Goal: Complete application form

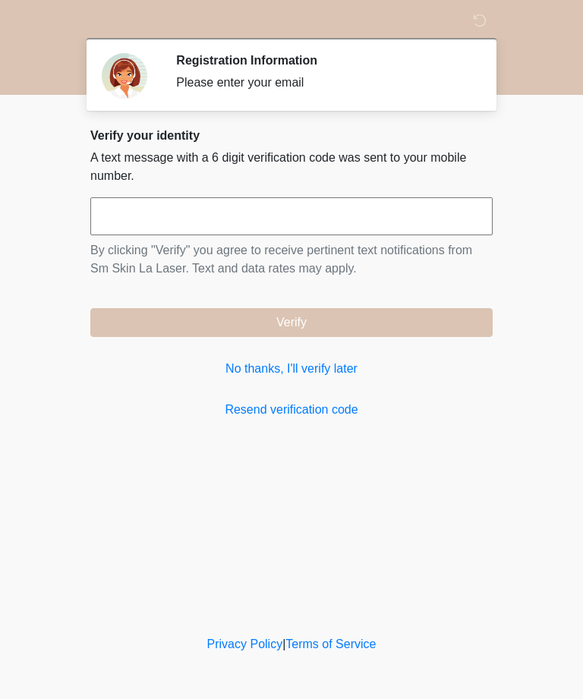
click at [317, 211] on input "text" at bounding box center [291, 216] width 403 height 38
type input "******"
click at [416, 321] on button "Verify" at bounding box center [291, 322] width 403 height 29
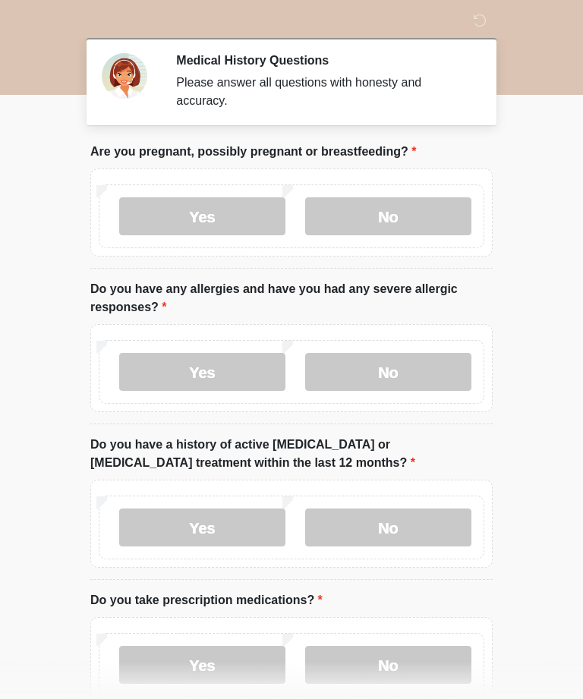
click at [421, 215] on label "No" at bounding box center [388, 216] width 166 height 38
click at [416, 371] on label "No" at bounding box center [388, 372] width 166 height 38
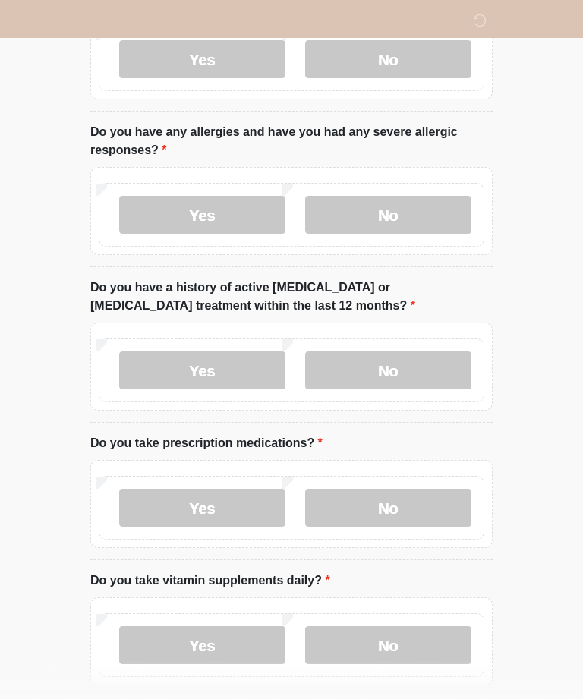
click at [449, 358] on label "No" at bounding box center [388, 371] width 166 height 38
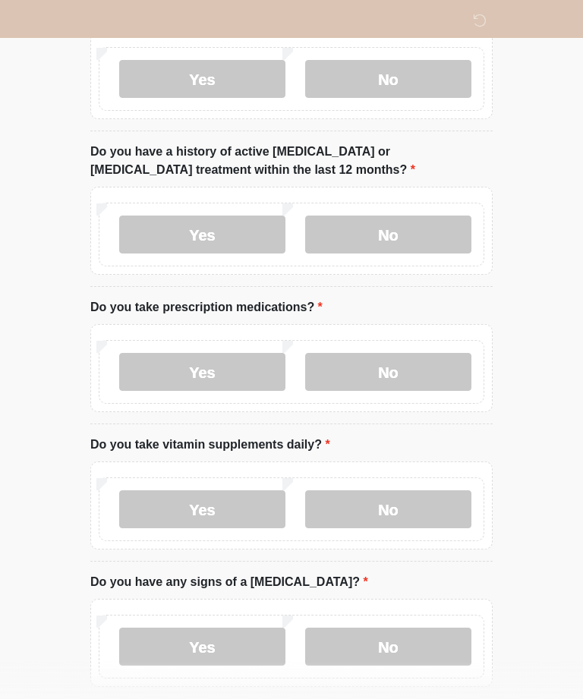
scroll to position [294, 0]
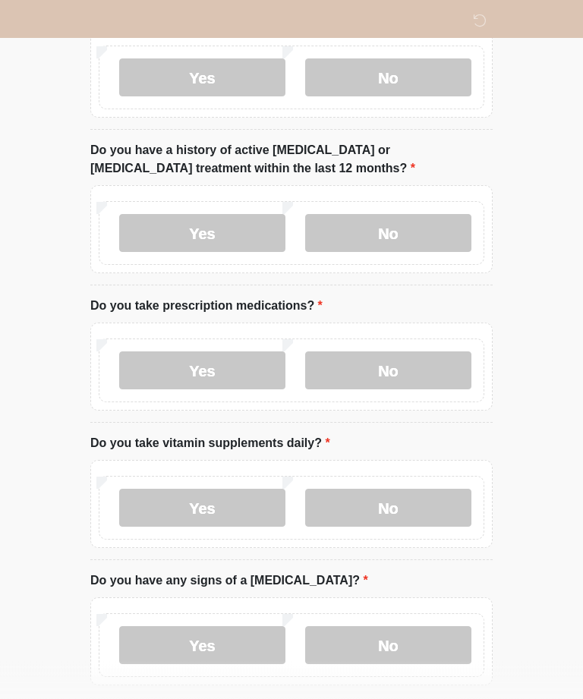
click at [251, 383] on label "Yes" at bounding box center [202, 371] width 166 height 38
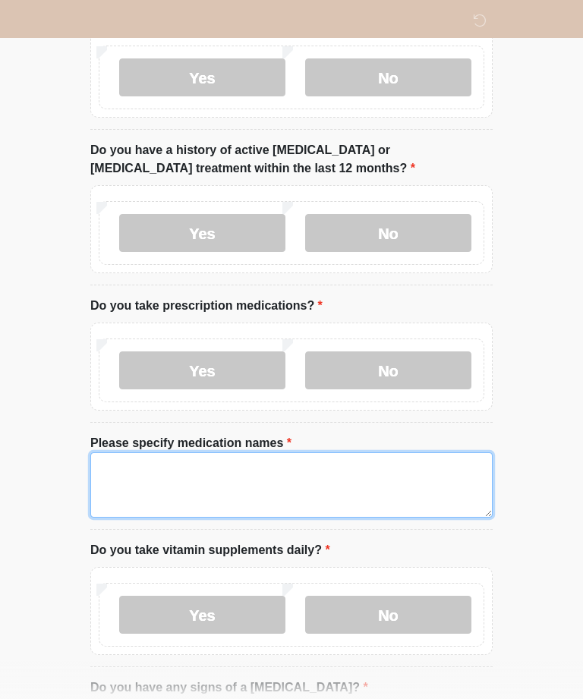
click at [319, 475] on textarea "Please specify medication names" at bounding box center [291, 485] width 403 height 65
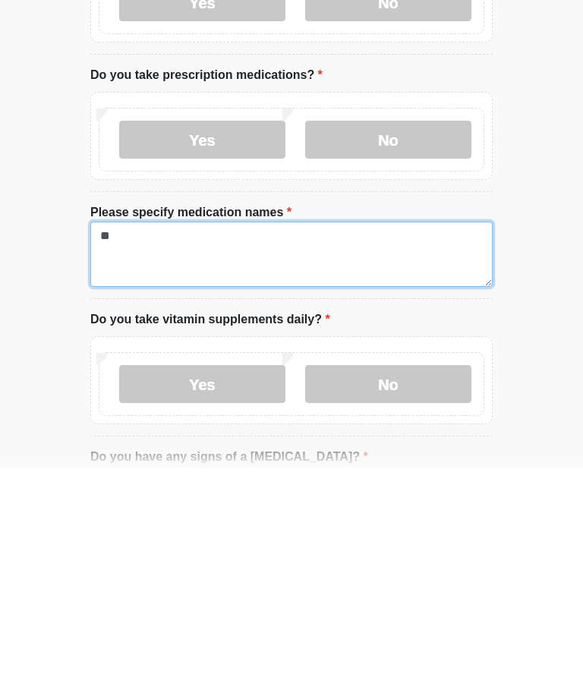
type textarea "*"
click at [106, 453] on textarea "******" at bounding box center [291, 485] width 403 height 65
click at [272, 453] on textarea "**********" at bounding box center [291, 485] width 403 height 65
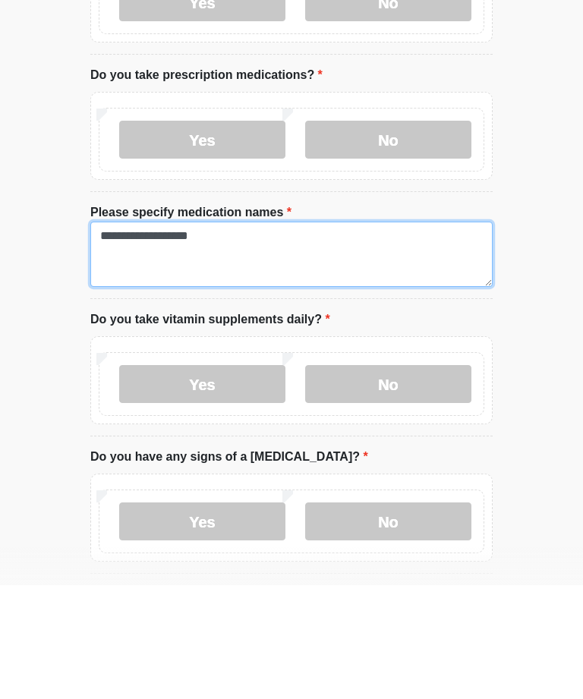
scroll to position [421, 0]
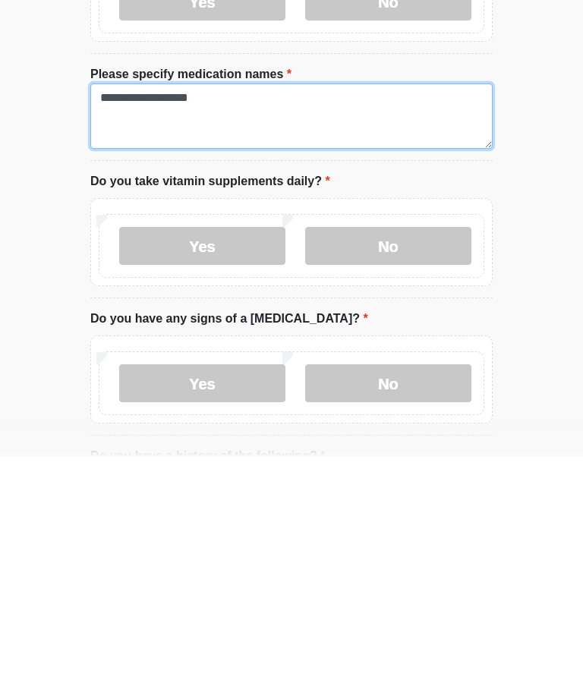
type textarea "**********"
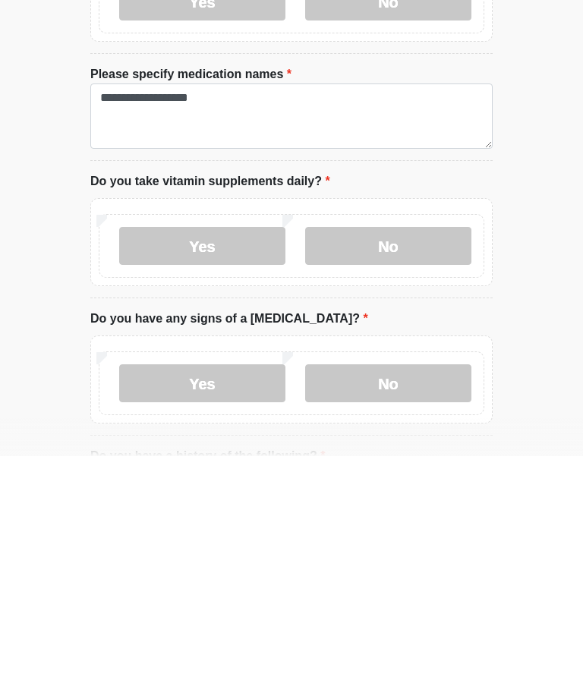
click at [229, 470] on label "Yes" at bounding box center [202, 489] width 166 height 38
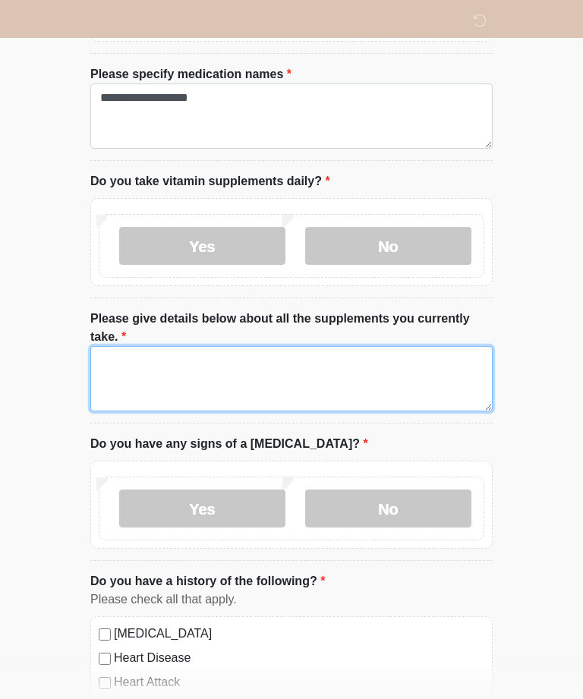
click at [302, 369] on textarea "Please give details below about all the supplements you currently take." at bounding box center [291, 378] width 403 height 65
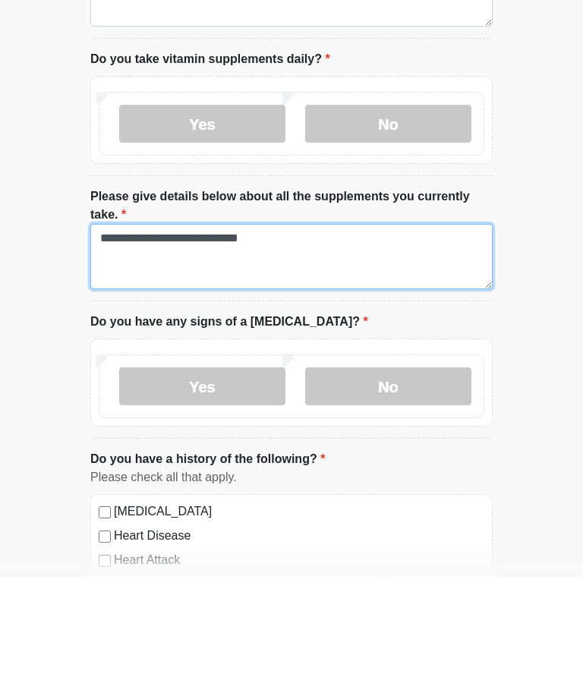
type textarea "**********"
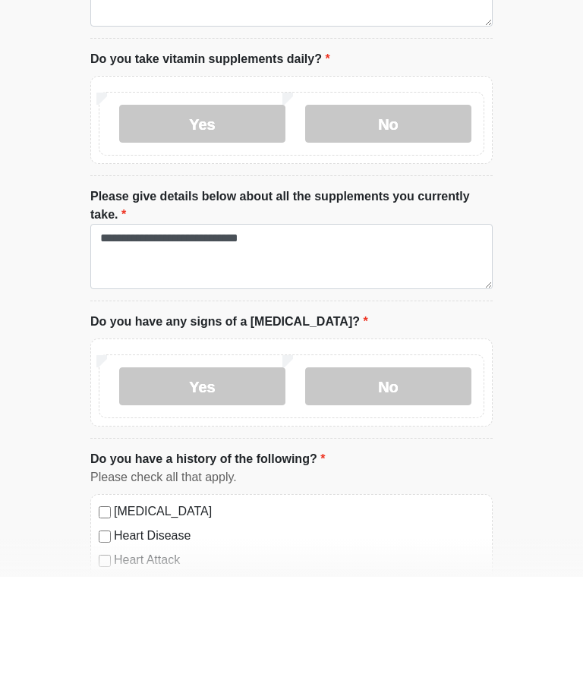
click at [409, 490] on label "No" at bounding box center [388, 509] width 166 height 38
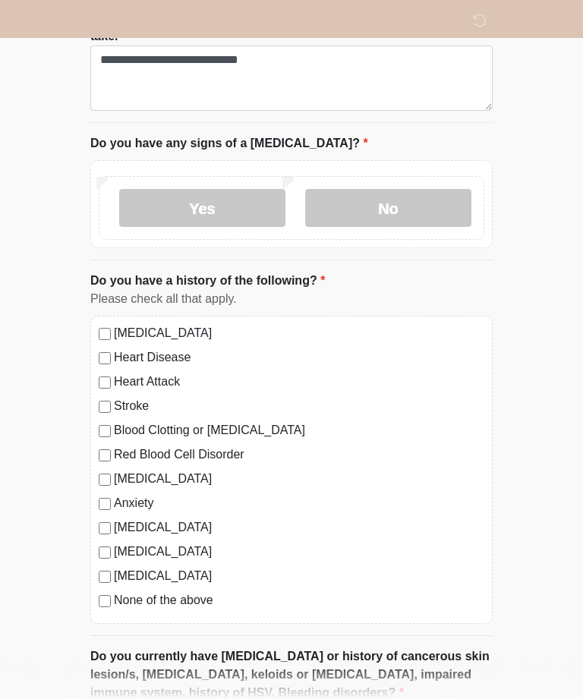
scroll to position [980, 0]
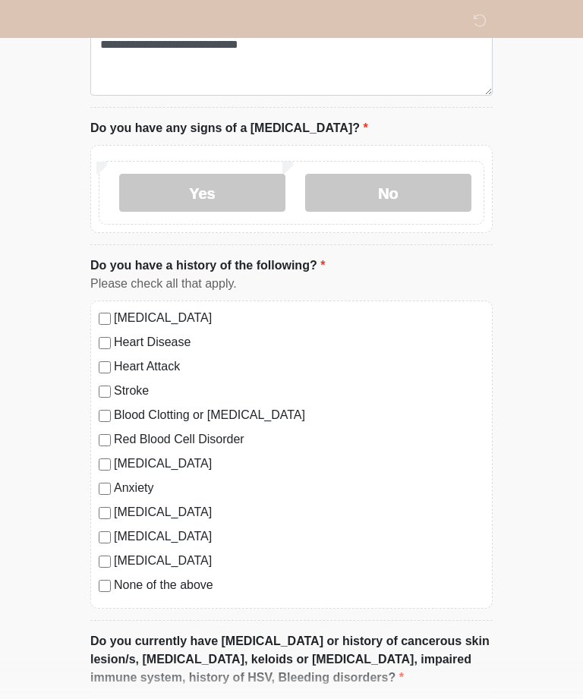
click at [119, 469] on label "[MEDICAL_DATA]" at bounding box center [299, 464] width 371 height 18
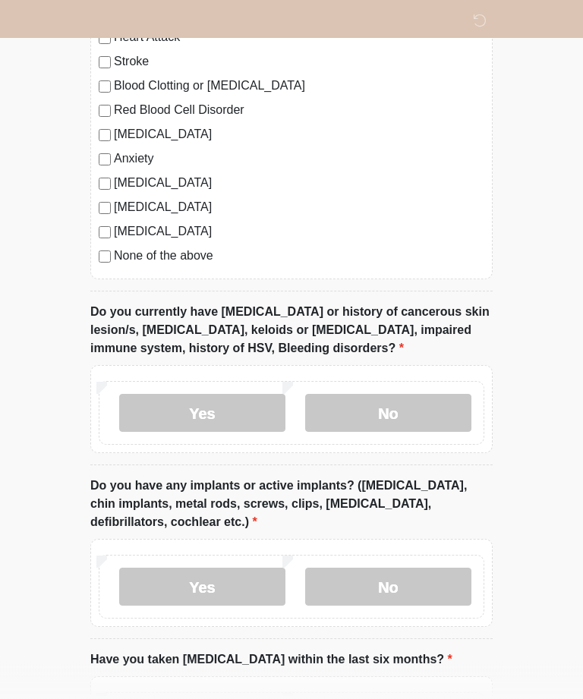
scroll to position [1312, 0]
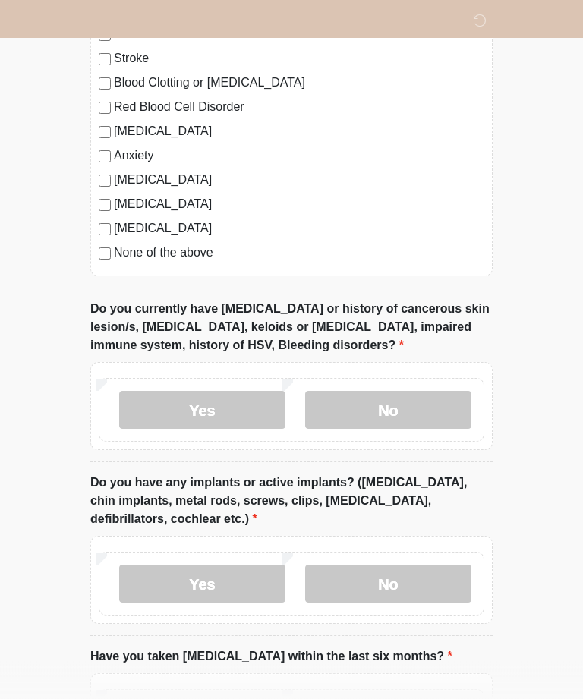
click at [412, 396] on label "No" at bounding box center [388, 411] width 166 height 38
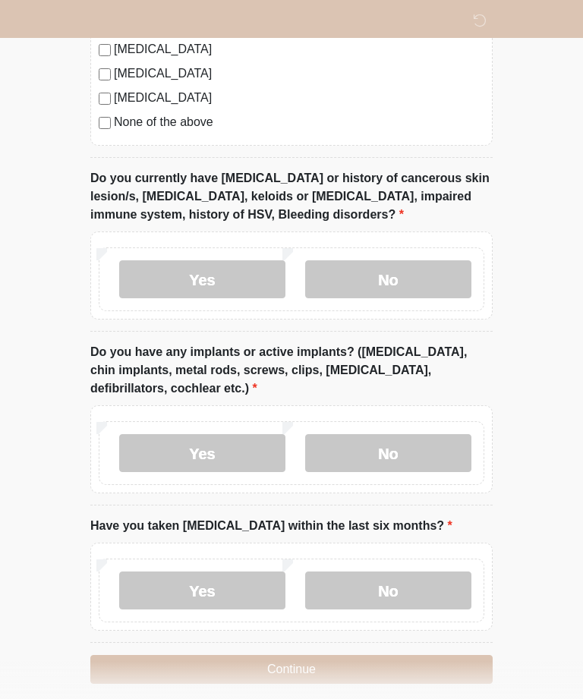
scroll to position [1457, 0]
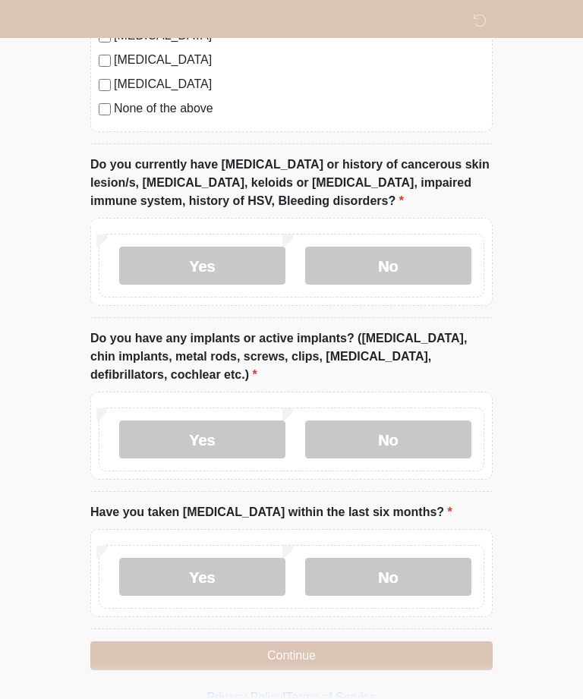
click at [442, 425] on label "No" at bounding box center [388, 440] width 166 height 38
click at [414, 571] on label "No" at bounding box center [388, 577] width 166 height 38
click at [336, 658] on button "Continue" at bounding box center [291, 656] width 403 height 29
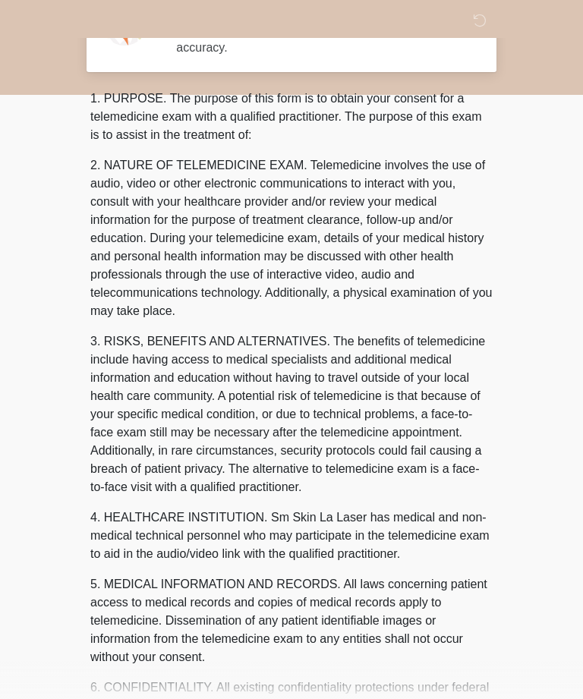
scroll to position [0, 0]
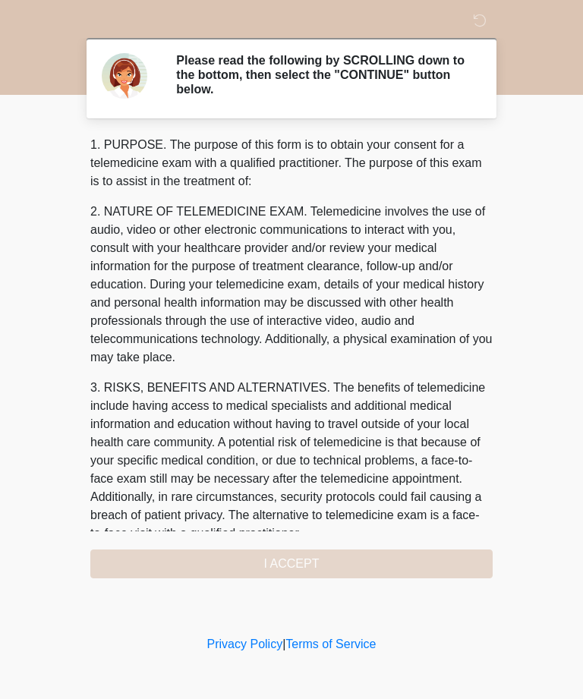
click at [342, 568] on div "1. PURPOSE. The purpose of this form is to obtain your consent for a telemedici…" at bounding box center [291, 357] width 403 height 443
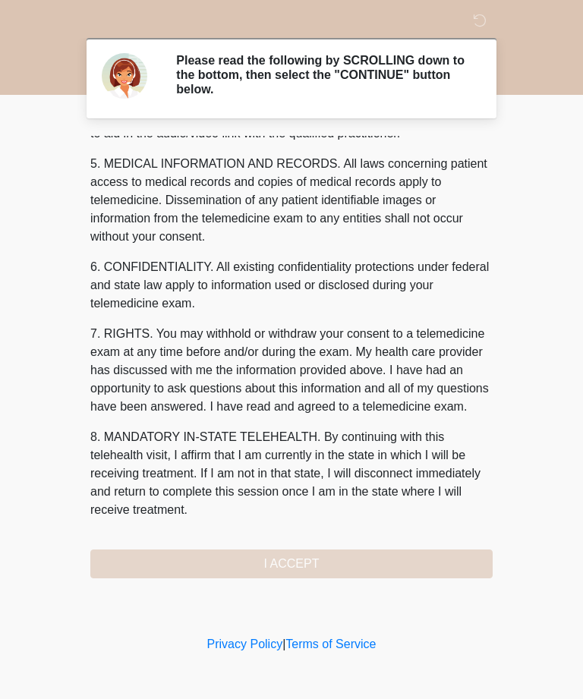
scroll to position [485, 0]
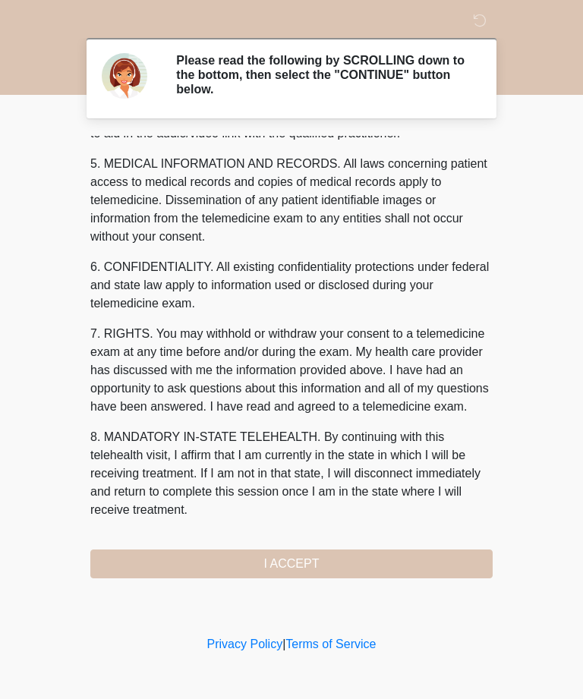
click at [362, 561] on button "I ACCEPT" at bounding box center [291, 564] width 403 height 29
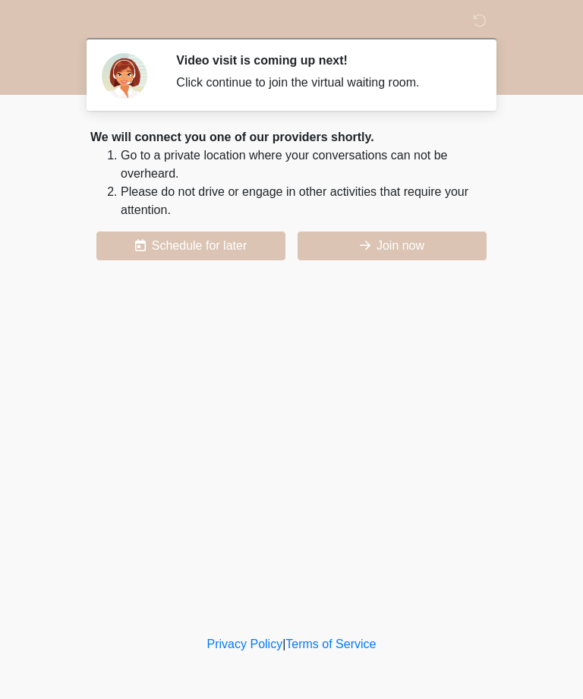
click at [429, 248] on button "Join now" at bounding box center [392, 246] width 189 height 29
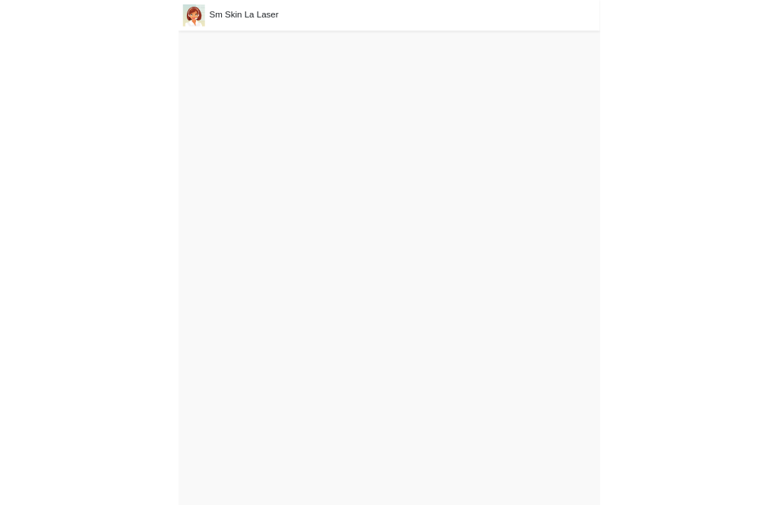
scroll to position [5, 0]
